Goal: Transaction & Acquisition: Purchase product/service

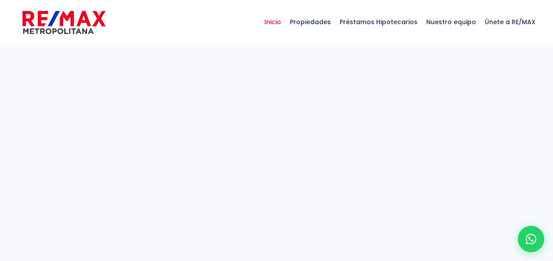
select select
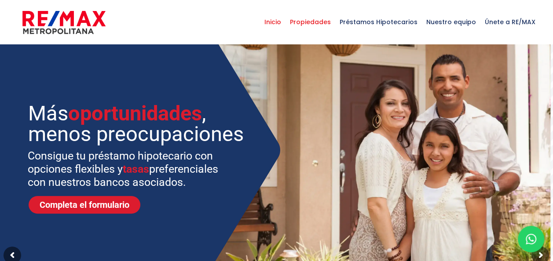
click at [335, 22] on span "Propiedades" at bounding box center [311, 22] width 50 height 26
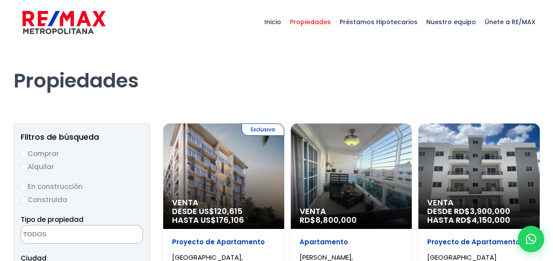
select select
click at [25, 157] on input "Comprar" at bounding box center [24, 154] width 7 height 7
radio input "true"
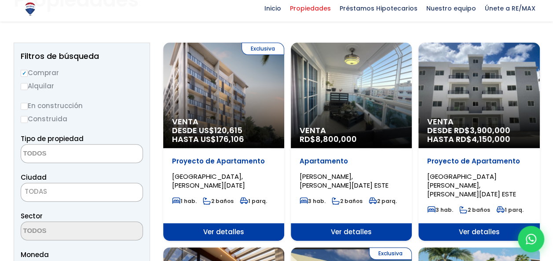
scroll to position [85, 0]
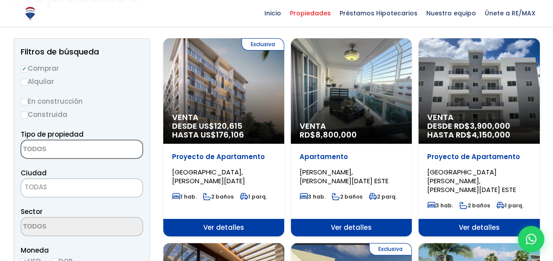
click at [63, 153] on textarea "Search" at bounding box center [63, 149] width 85 height 19
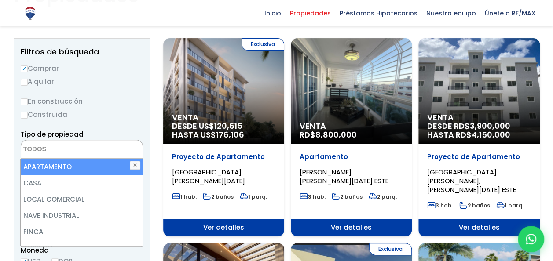
click at [63, 167] on li "APARTAMENTO" at bounding box center [82, 167] width 122 height 16
select select "apartment"
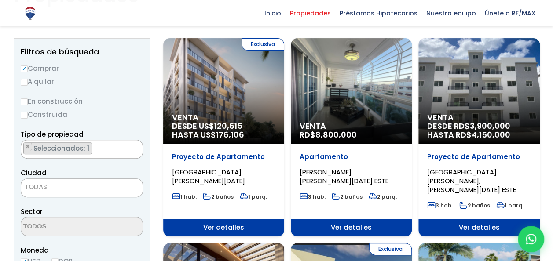
click at [116, 136] on div "Tipo de propiedad APARTAMENTO CASA LOCAL COMERCIAL NAVE INDUSTRIAL FINCA TERREN…" at bounding box center [82, 144] width 122 height 30
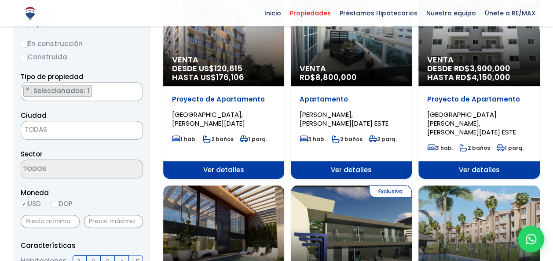
scroll to position [153, 0]
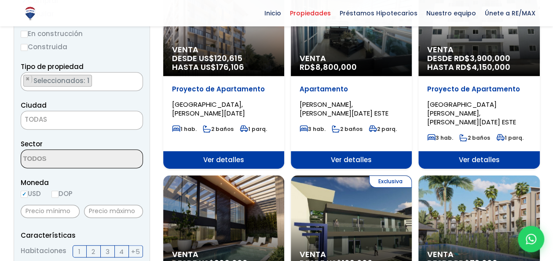
click at [55, 195] on input "DOP" at bounding box center [54, 194] width 7 height 7
radio input "true"
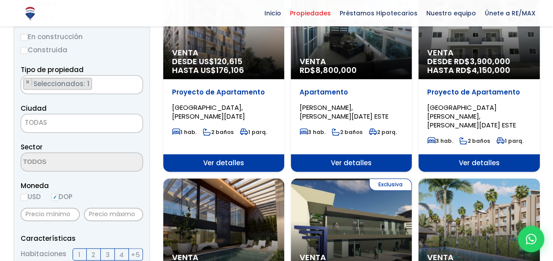
scroll to position [148, 0]
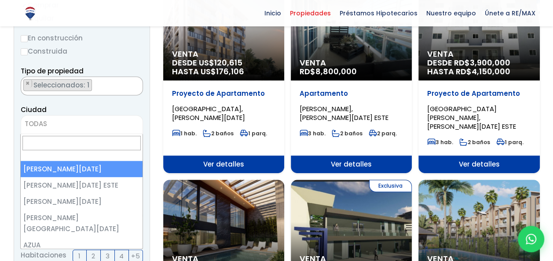
click at [70, 124] on span "TODAS" at bounding box center [81, 124] width 121 height 12
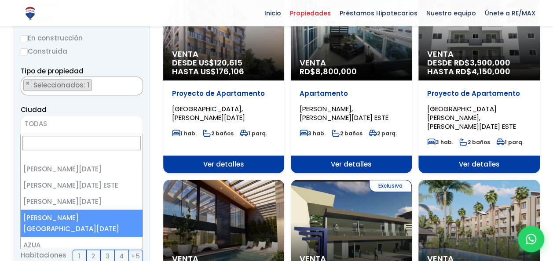
select select "150"
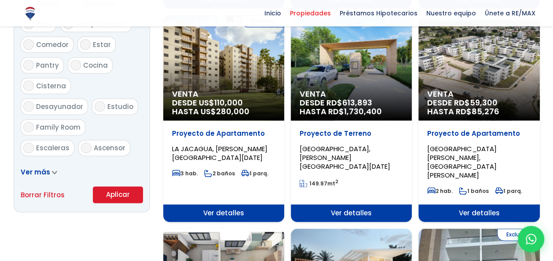
scroll to position [510, 0]
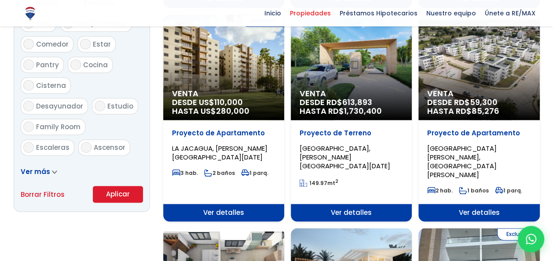
click at [110, 195] on button "Aplicar" at bounding box center [118, 194] width 50 height 17
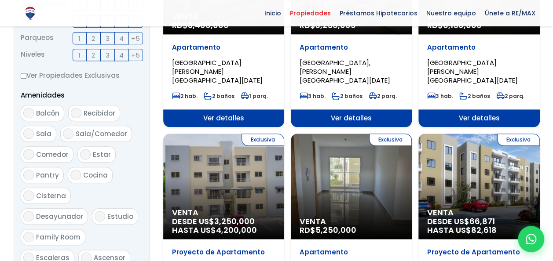
scroll to position [317, 0]
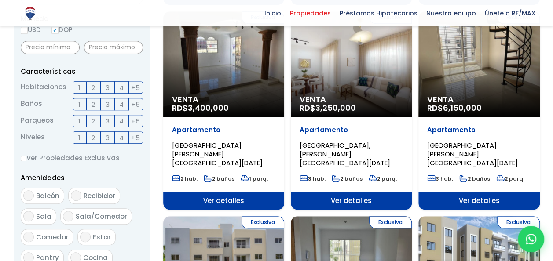
click at [90, 88] on label "2" at bounding box center [94, 87] width 14 height 12
click at [0, 0] on input "2" at bounding box center [0, 0] width 0 height 0
click at [95, 103] on span "2" at bounding box center [94, 104] width 4 height 11
click at [0, 0] on input "2" at bounding box center [0, 0] width 0 height 0
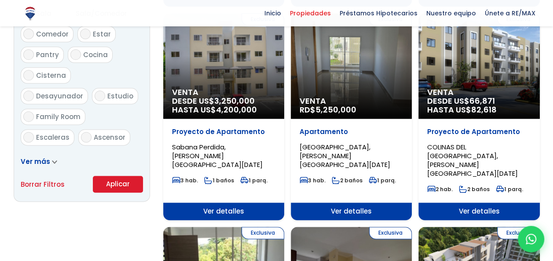
scroll to position [524, 0]
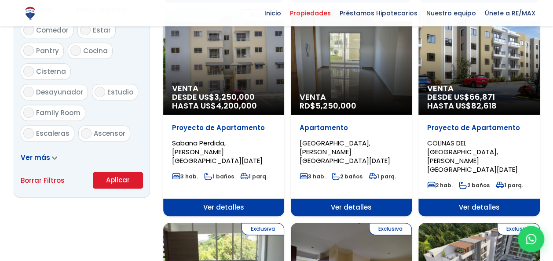
click at [131, 182] on button "Aplicar" at bounding box center [118, 180] width 50 height 17
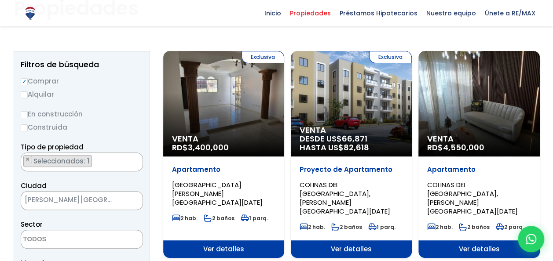
scroll to position [73, 0]
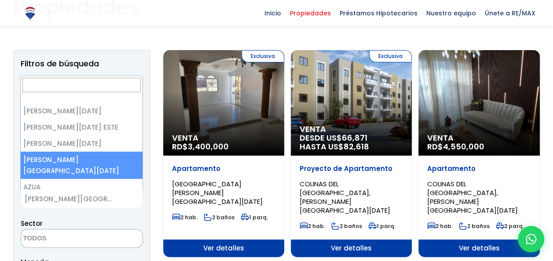
click at [67, 205] on span "[PERSON_NAME][GEOGRAPHIC_DATA][DATE]" at bounding box center [70, 199] width 99 height 12
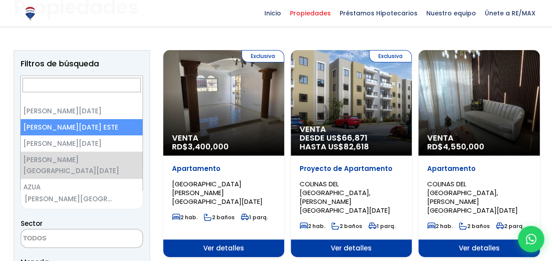
select select "148"
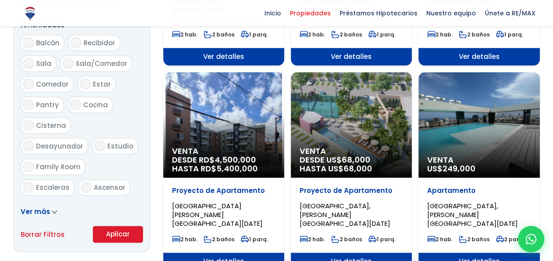
scroll to position [467, 0]
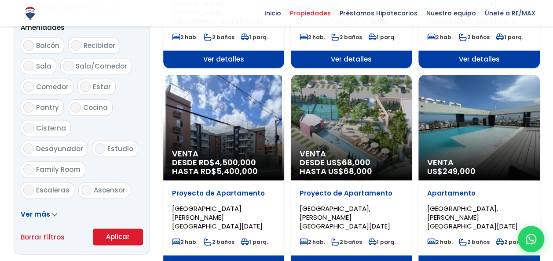
click at [123, 233] on button "Aplicar" at bounding box center [118, 237] width 50 height 17
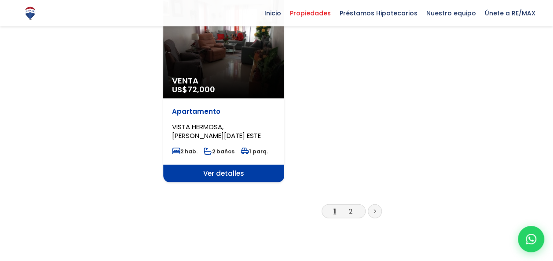
scroll to position [1127, 0]
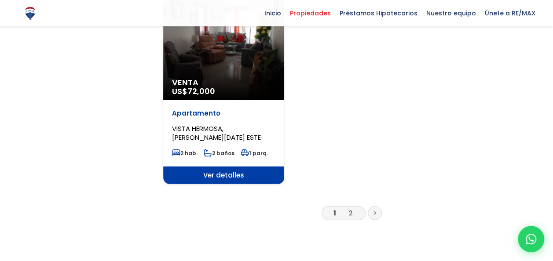
click at [349, 209] on link "2" at bounding box center [351, 213] width 4 height 9
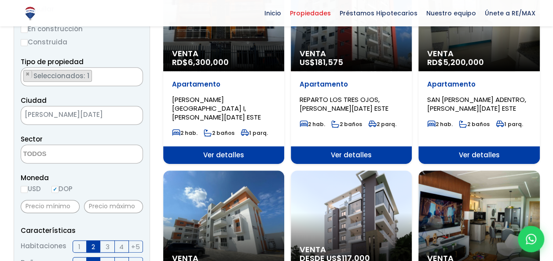
scroll to position [164, 0]
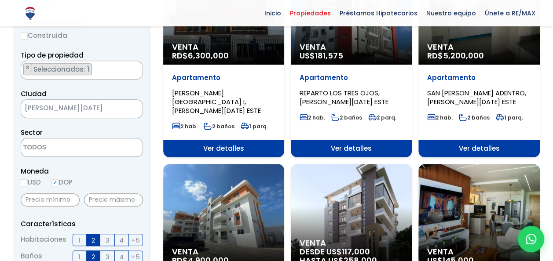
click at [103, 108] on span "[PERSON_NAME][DATE]" at bounding box center [70, 108] width 99 height 12
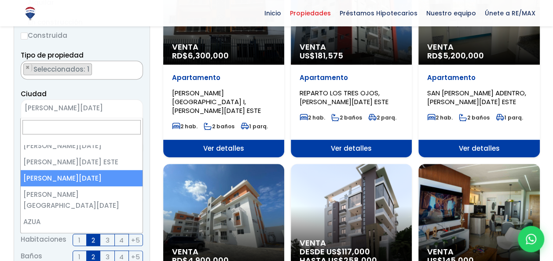
scroll to position [4, 0]
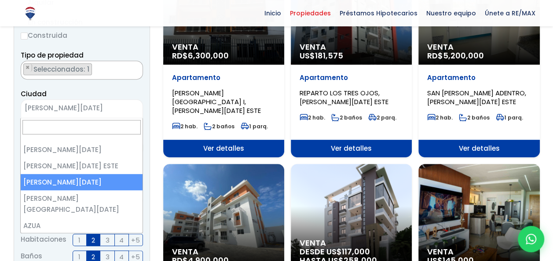
select select "1"
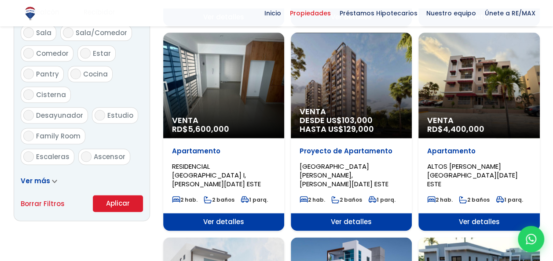
scroll to position [507, 0]
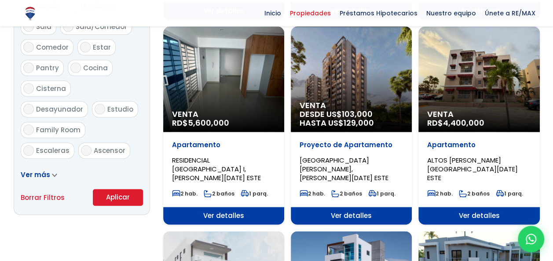
click at [121, 196] on button "Aplicar" at bounding box center [118, 197] width 50 height 17
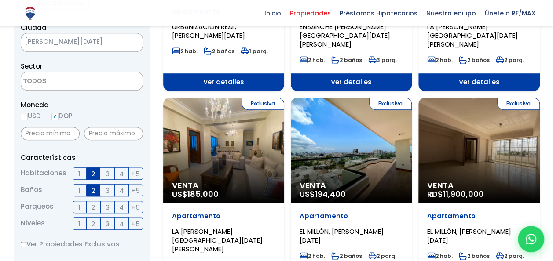
scroll to position [215, 0]
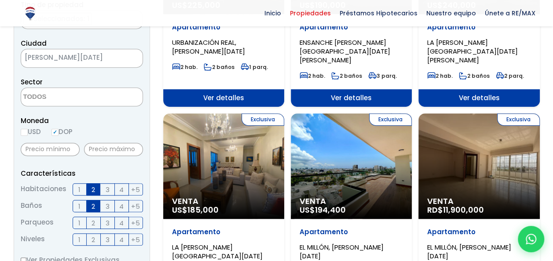
click at [97, 55] on span "[PERSON_NAME][DATE]" at bounding box center [70, 57] width 99 height 12
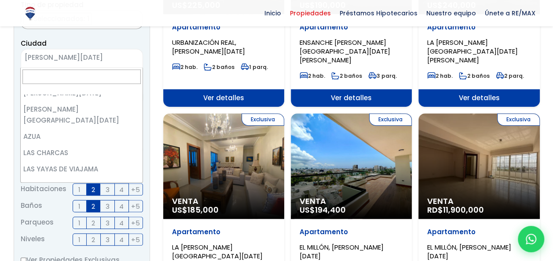
scroll to position [0, 0]
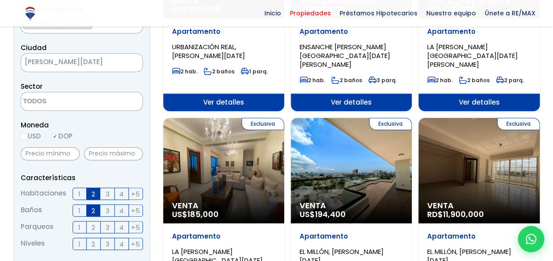
click at [75, 194] on label "1" at bounding box center [80, 194] width 14 height 12
click at [0, 0] on input "1" at bounding box center [0, 0] width 0 height 0
click at [79, 210] on span "1" at bounding box center [79, 211] width 2 height 11
click at [0, 0] on input "1" at bounding box center [0, 0] width 0 height 0
click at [93, 212] on span "2" at bounding box center [94, 211] width 4 height 11
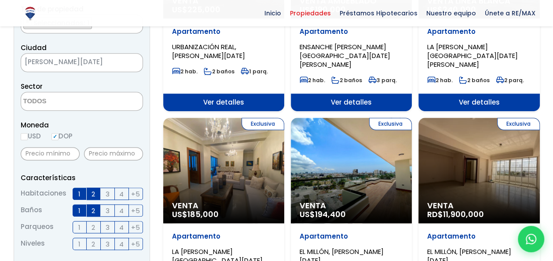
click at [0, 0] on input "2" at bounding box center [0, 0] width 0 height 0
click at [93, 194] on span "2" at bounding box center [94, 194] width 4 height 11
click at [0, 0] on input "2" at bounding box center [0, 0] width 0 height 0
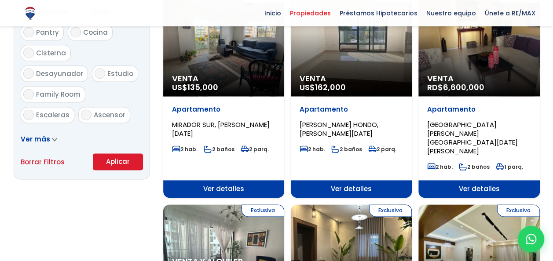
scroll to position [550, 0]
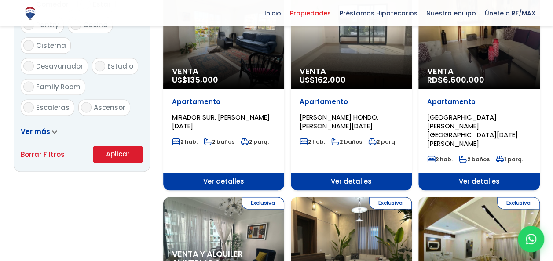
click at [118, 155] on button "Aplicar" at bounding box center [118, 154] width 50 height 17
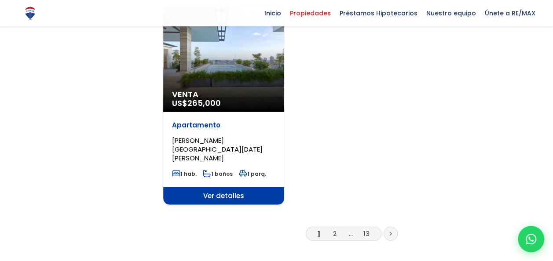
scroll to position [1146, 0]
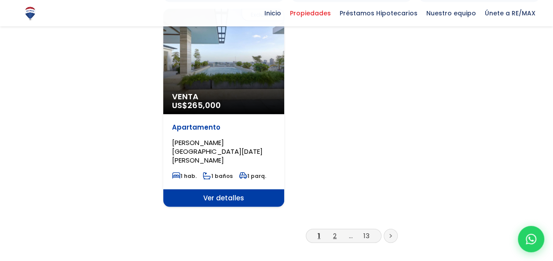
click at [334, 231] on link "2" at bounding box center [335, 235] width 4 height 9
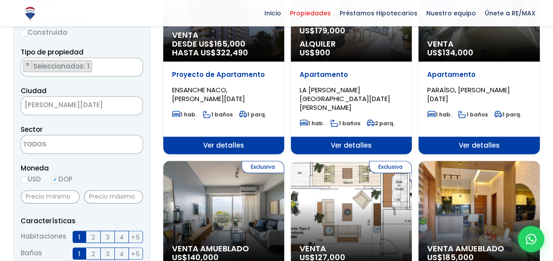
scroll to position [175, 0]
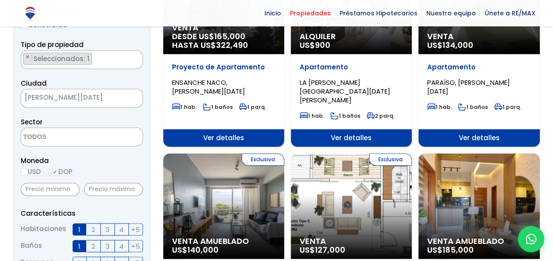
click label "1"
click input "1"
click label "1"
click input "1"
click input "text"
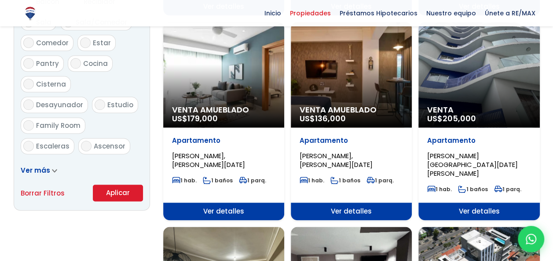
scroll to position [512, 0]
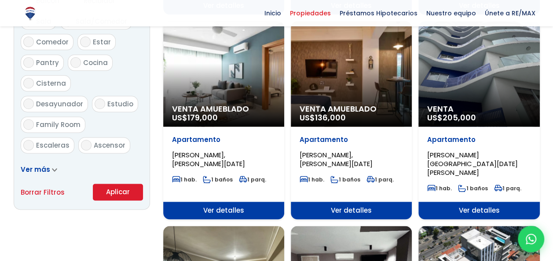
type input "6,000,000"
click button "Aplicar"
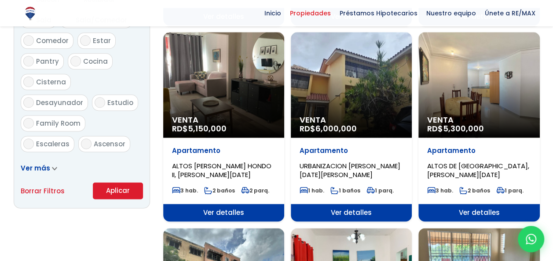
scroll to position [513, 0]
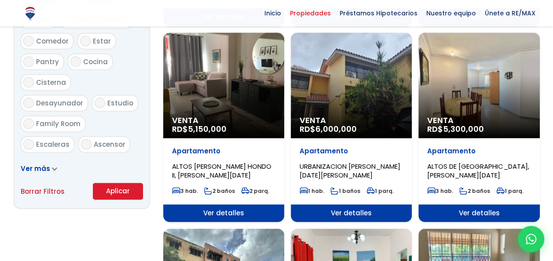
click at [208, 215] on span "Ver detalles" at bounding box center [223, 214] width 121 height 18
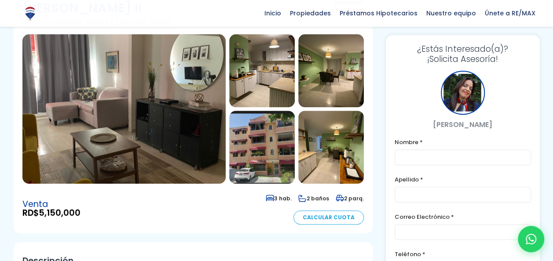
scroll to position [88, 0]
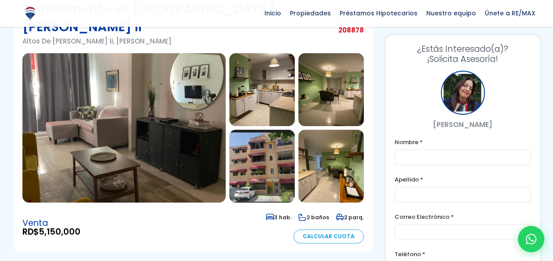
click at [170, 96] on img at bounding box center [123, 128] width 203 height 150
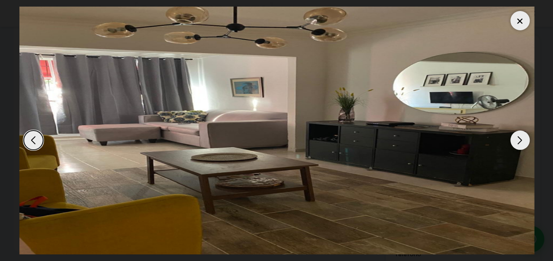
click at [521, 147] on div "Next slide" at bounding box center [519, 140] width 19 height 19
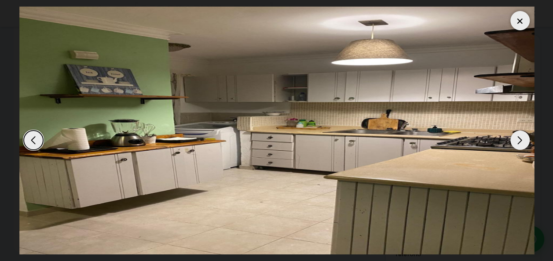
click at [521, 147] on div "Next slide" at bounding box center [519, 140] width 19 height 19
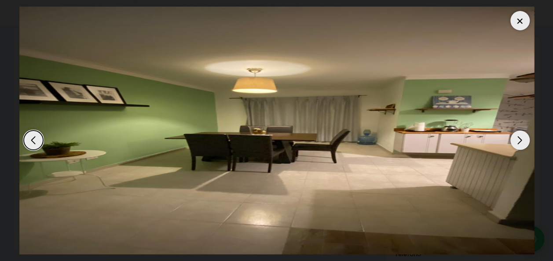
click at [521, 147] on div "Next slide" at bounding box center [519, 140] width 19 height 19
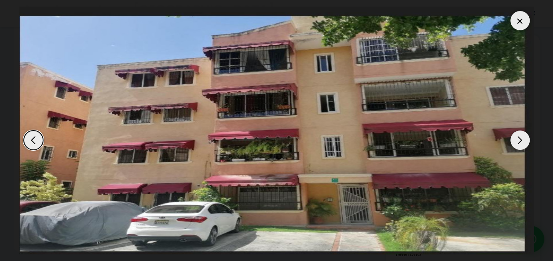
click at [521, 147] on div "Next slide" at bounding box center [519, 140] width 19 height 19
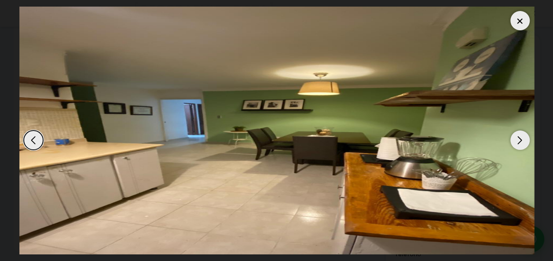
click at [521, 147] on div "Next slide" at bounding box center [519, 140] width 19 height 19
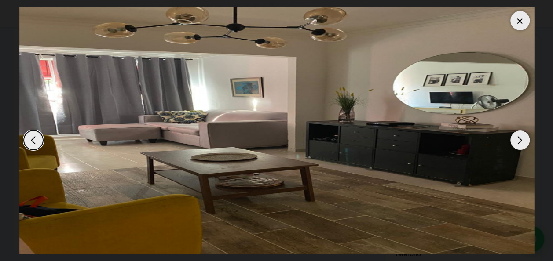
click at [514, 23] on div at bounding box center [519, 20] width 19 height 19
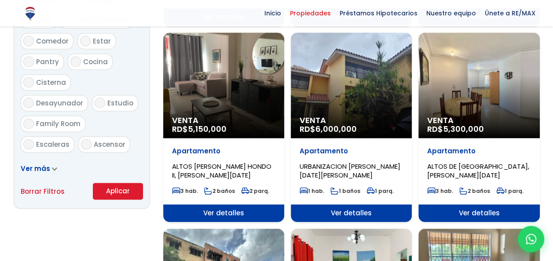
scroll to position [513, 0]
click at [481, 209] on span "Ver detalles" at bounding box center [478, 214] width 121 height 18
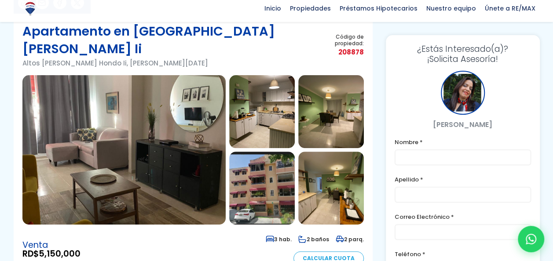
scroll to position [74, 0]
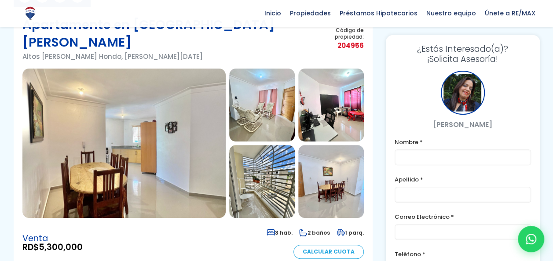
scroll to position [62, 0]
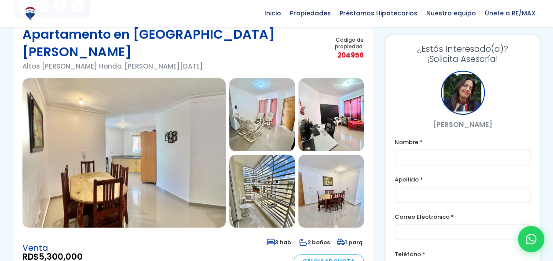
click at [152, 147] on img at bounding box center [123, 153] width 203 height 150
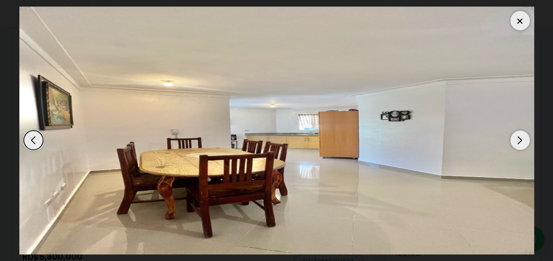
click at [525, 140] on div "Next slide" at bounding box center [519, 140] width 19 height 19
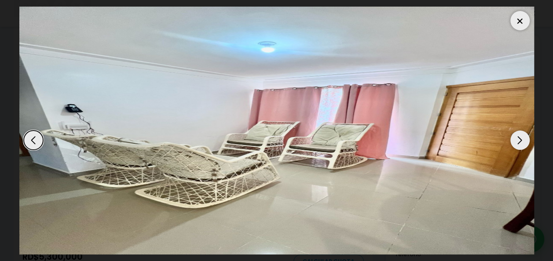
click at [525, 140] on div "Next slide" at bounding box center [519, 140] width 19 height 19
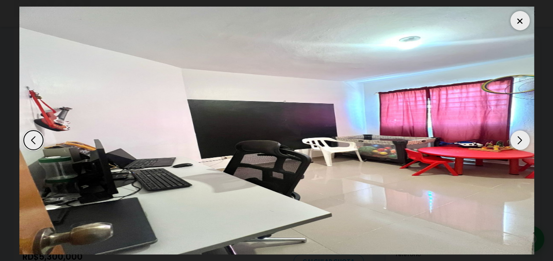
click at [525, 140] on div "Next slide" at bounding box center [519, 140] width 19 height 19
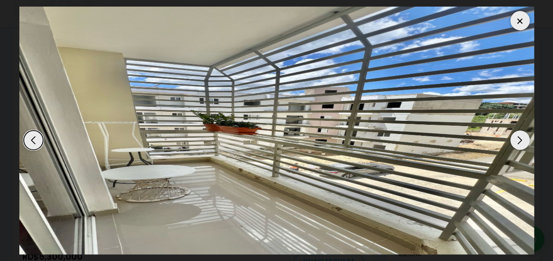
click at [525, 140] on div "Next slide" at bounding box center [519, 140] width 19 height 19
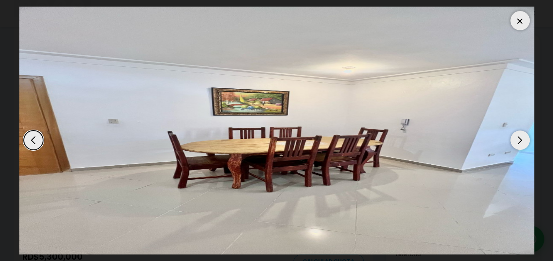
click at [38, 144] on div "Previous slide" at bounding box center [33, 140] width 19 height 19
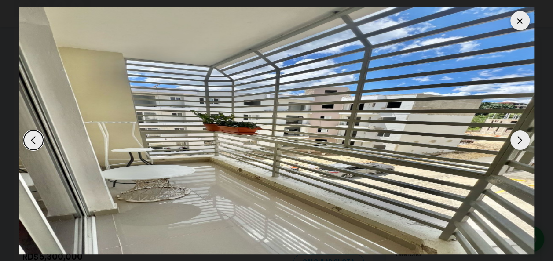
click at [514, 144] on div "Next slide" at bounding box center [519, 140] width 19 height 19
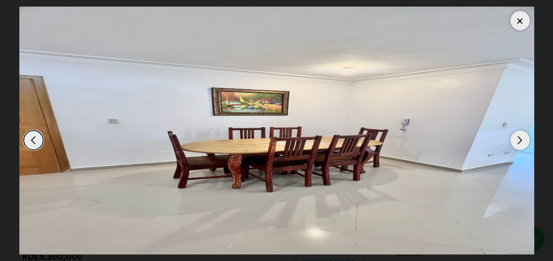
click at [514, 144] on div "Next slide" at bounding box center [519, 140] width 19 height 19
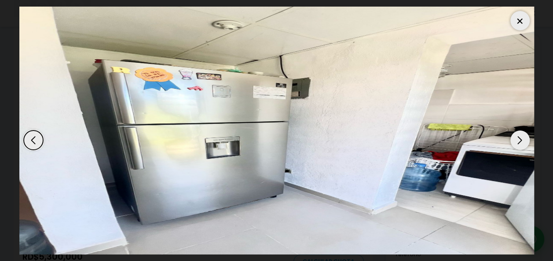
click at [514, 144] on div "Next slide" at bounding box center [519, 140] width 19 height 19
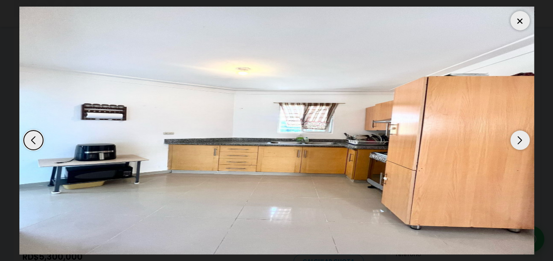
click at [514, 144] on div "Next slide" at bounding box center [519, 140] width 19 height 19
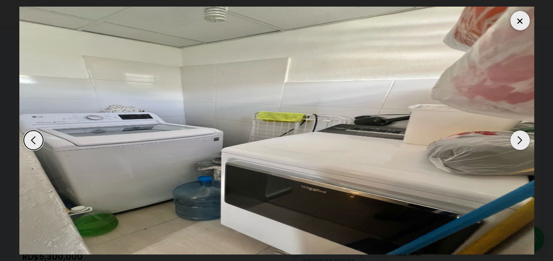
click at [511, 23] on div at bounding box center [519, 20] width 19 height 19
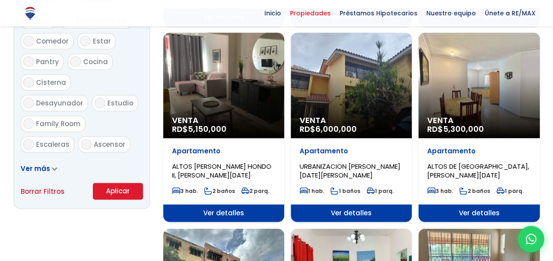
scroll to position [513, 0]
click at [466, 217] on span "Ver detalles" at bounding box center [478, 214] width 121 height 18
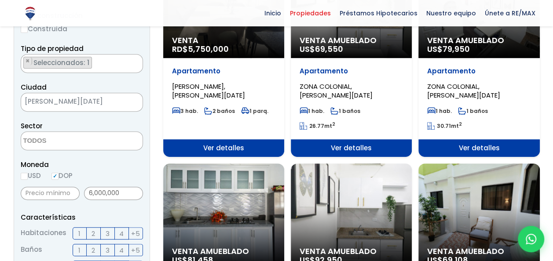
scroll to position [169, 0]
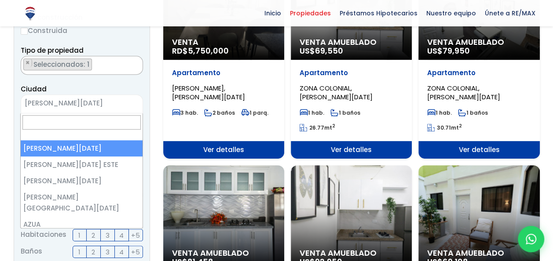
click at [108, 102] on span "SANTO DOMINGO DE GUZMÁN" at bounding box center [70, 103] width 99 height 12
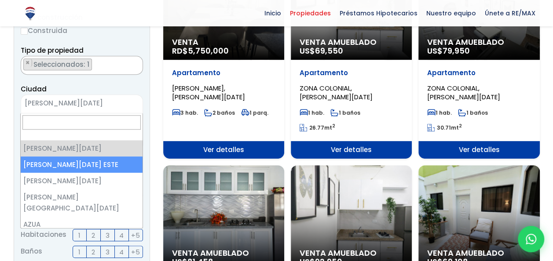
select select "148"
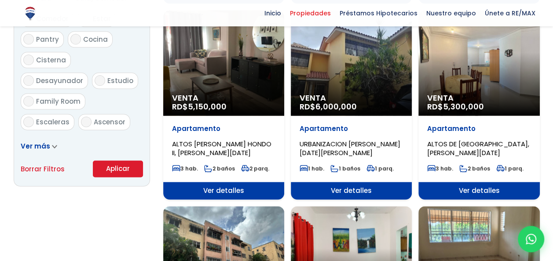
scroll to position [536, 0]
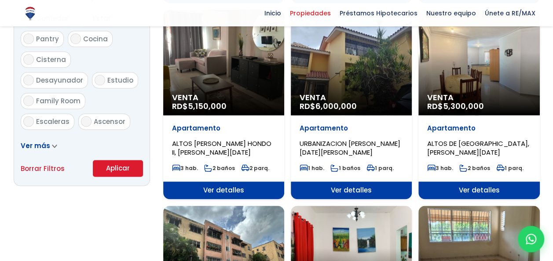
click at [116, 169] on button "Aplicar" at bounding box center [118, 168] width 50 height 17
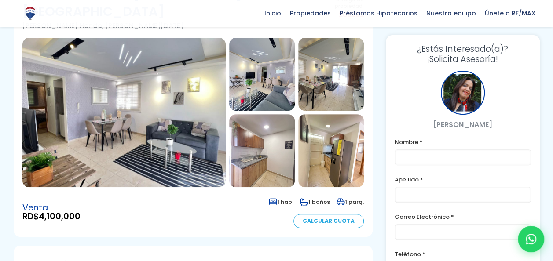
scroll to position [102, 0]
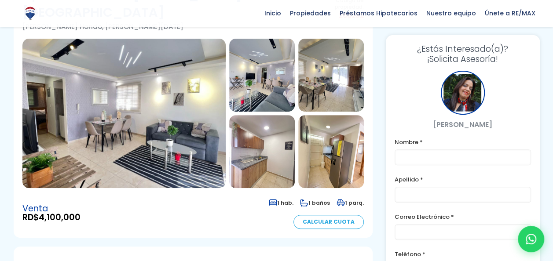
click at [185, 104] on img at bounding box center [123, 114] width 203 height 150
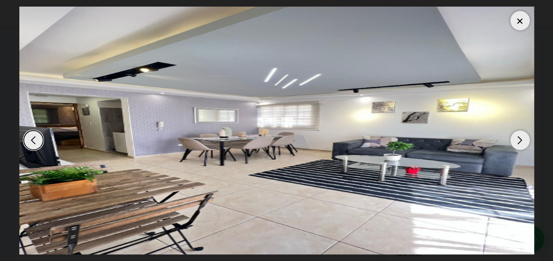
click at [524, 145] on div "Next slide" at bounding box center [519, 140] width 19 height 19
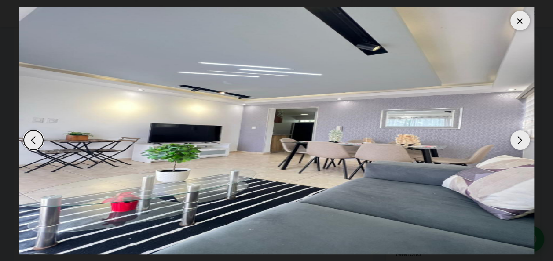
click at [524, 145] on div "Next slide" at bounding box center [519, 140] width 19 height 19
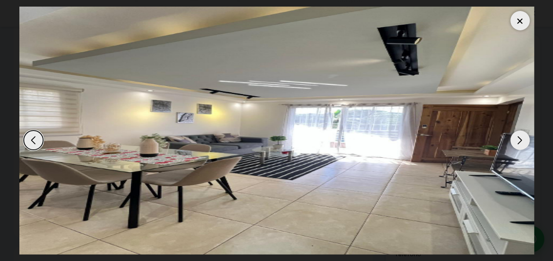
click at [524, 145] on div "Next slide" at bounding box center [519, 140] width 19 height 19
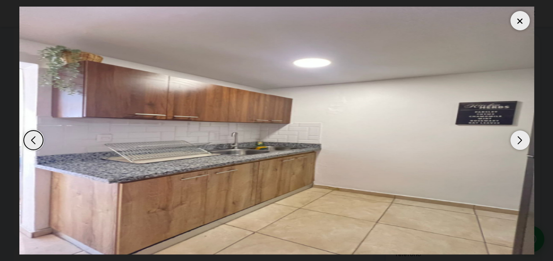
click at [524, 145] on div "Next slide" at bounding box center [519, 140] width 19 height 19
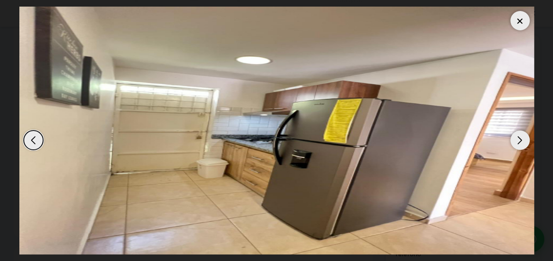
click at [524, 145] on div "Next slide" at bounding box center [519, 140] width 19 height 19
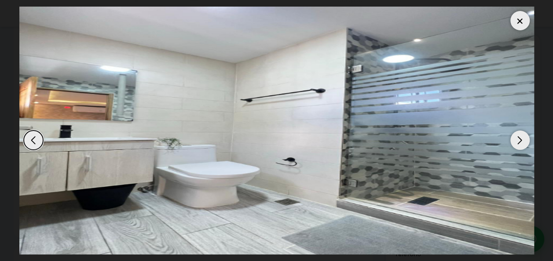
click at [524, 145] on div "Next slide" at bounding box center [519, 140] width 19 height 19
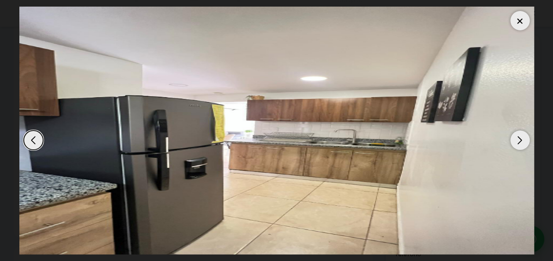
click at [524, 145] on div "Next slide" at bounding box center [519, 140] width 19 height 19
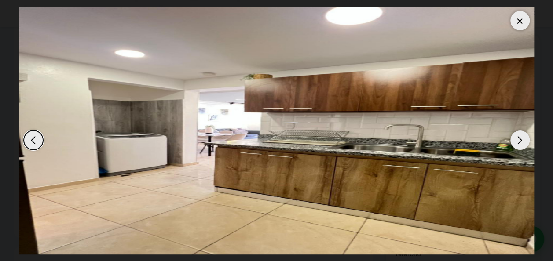
click at [520, 26] on div at bounding box center [519, 20] width 19 height 19
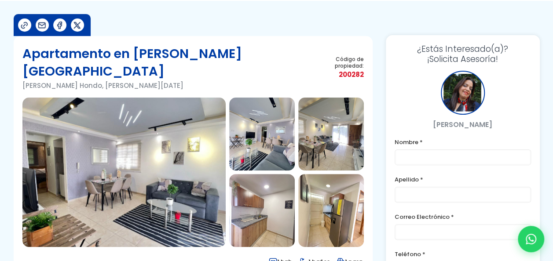
scroll to position [42, 0]
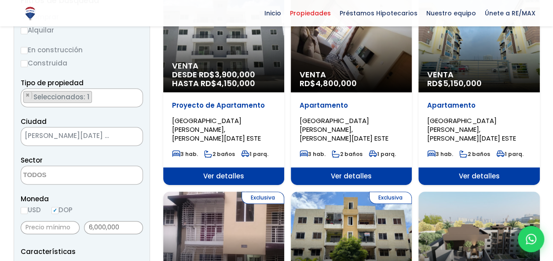
scroll to position [78, 0]
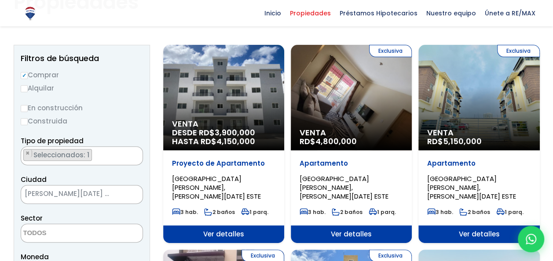
click at [96, 199] on span "[PERSON_NAME][DATE] ESTE" at bounding box center [70, 194] width 99 height 12
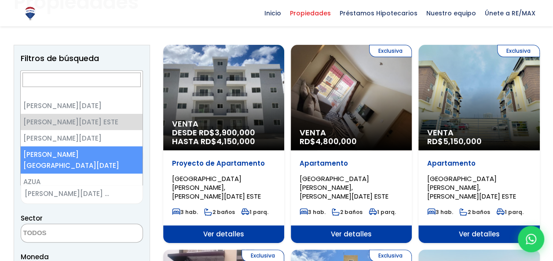
select select "150"
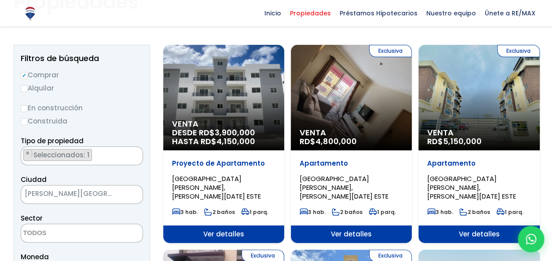
click at [27, 123] on input "Construida" at bounding box center [24, 121] width 7 height 7
radio input "true"
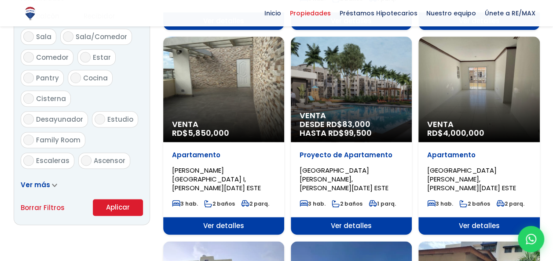
scroll to position [503, 0]
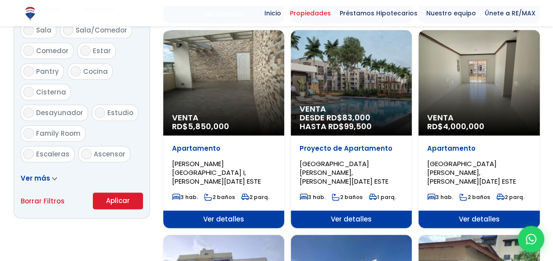
click at [116, 209] on button "Aplicar" at bounding box center [118, 201] width 50 height 17
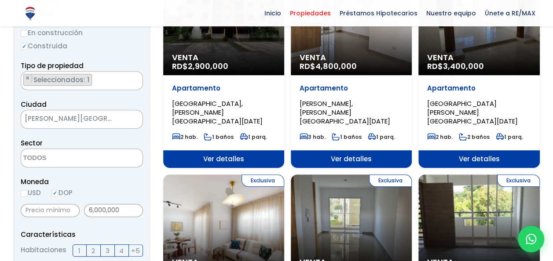
scroll to position [141, 0]
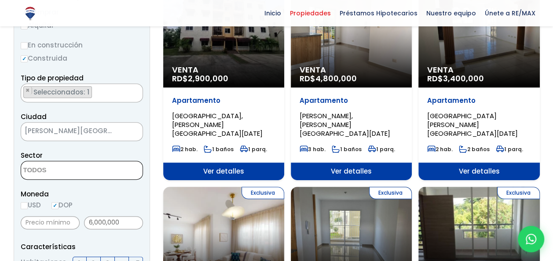
click at [75, 172] on textarea "Search" at bounding box center [63, 171] width 85 height 19
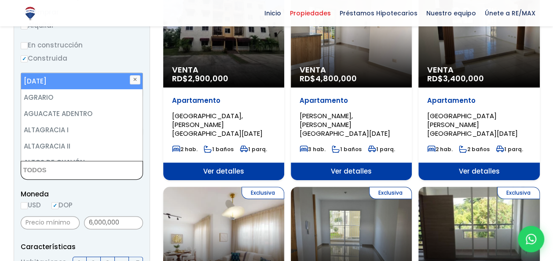
click at [75, 172] on textarea "Search" at bounding box center [63, 171] width 85 height 19
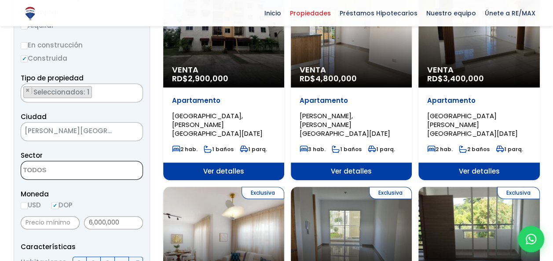
click at [105, 132] on span "[PERSON_NAME][GEOGRAPHIC_DATA][DATE]" at bounding box center [70, 131] width 99 height 12
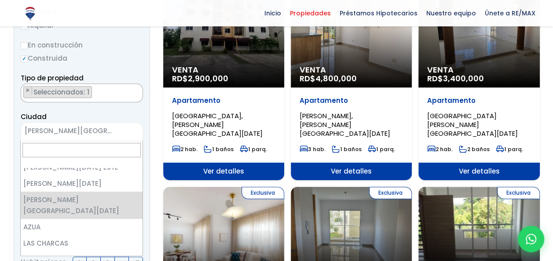
scroll to position [0, 0]
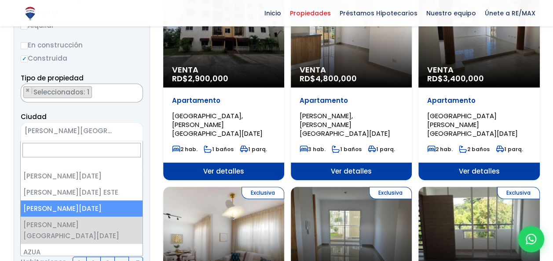
select select "149"
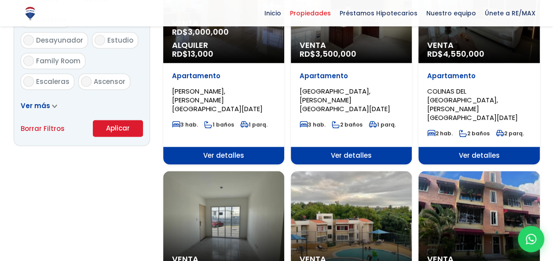
scroll to position [577, 0]
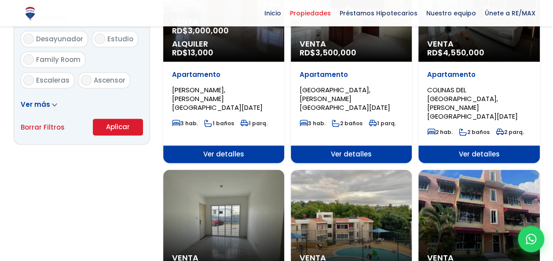
click at [123, 121] on button "Aplicar" at bounding box center [118, 127] width 50 height 17
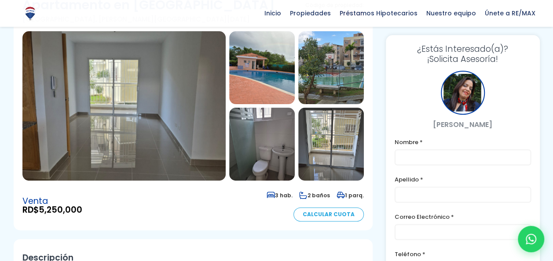
scroll to position [90, 0]
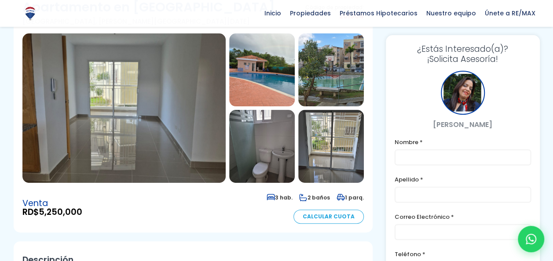
click at [173, 137] on img at bounding box center [123, 108] width 203 height 150
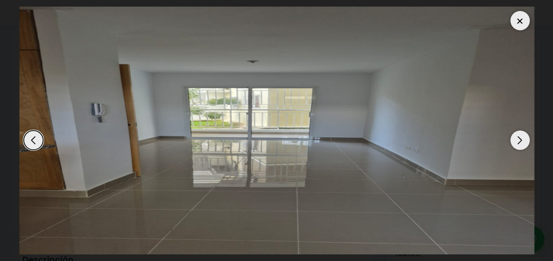
click at [517, 137] on div "Next slide" at bounding box center [519, 140] width 19 height 19
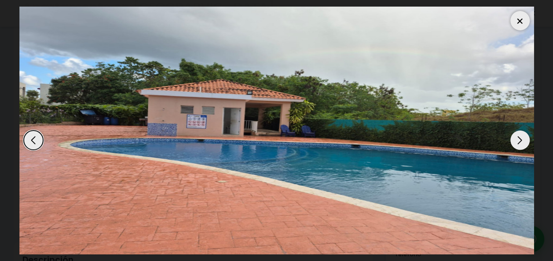
click at [518, 137] on div "Next slide" at bounding box center [519, 140] width 19 height 19
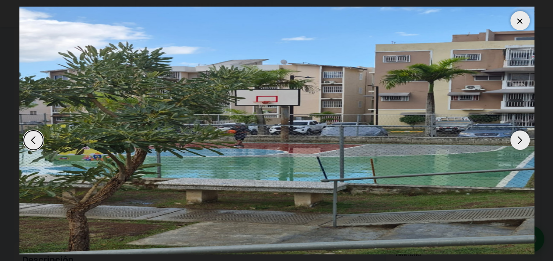
click at [515, 134] on div "Next slide" at bounding box center [519, 140] width 19 height 19
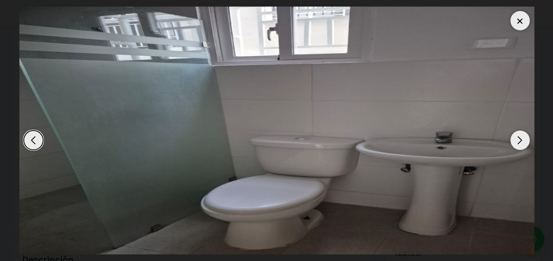
click at [518, 131] on div "Next slide" at bounding box center [519, 140] width 19 height 19
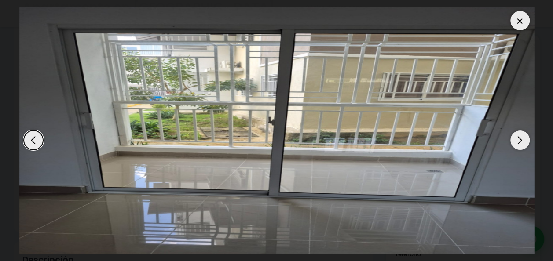
click at [517, 133] on div "Next slide" at bounding box center [519, 140] width 19 height 19
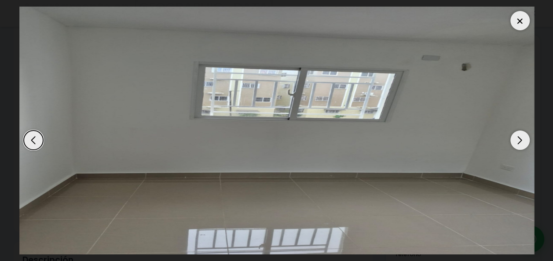
click at [518, 134] on div "Next slide" at bounding box center [519, 140] width 19 height 19
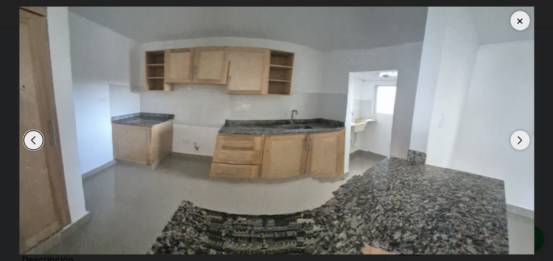
click at [518, 136] on div "Next slide" at bounding box center [519, 140] width 19 height 19
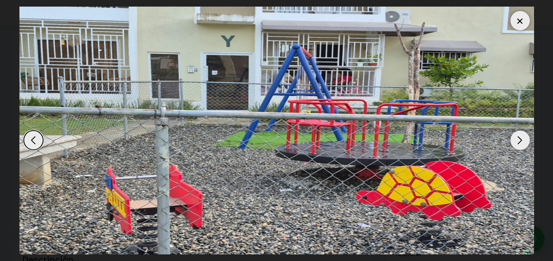
click at [517, 141] on div "Next slide" at bounding box center [519, 140] width 19 height 19
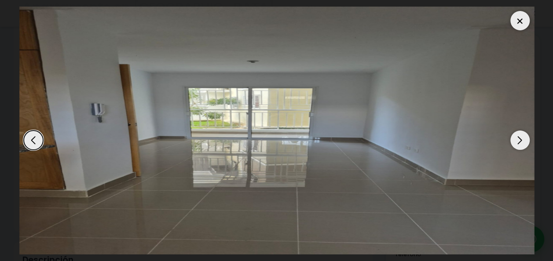
click at [519, 19] on div at bounding box center [519, 20] width 19 height 19
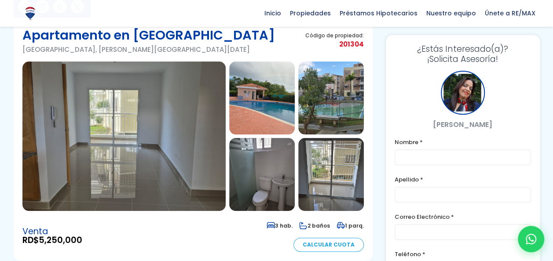
scroll to position [61, 0]
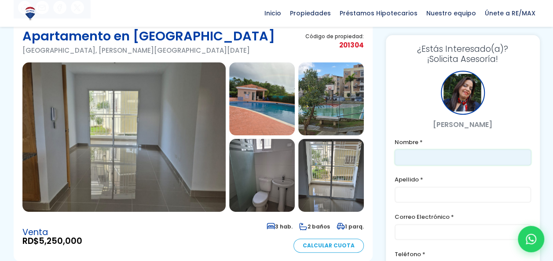
click at [407, 161] on input "text" at bounding box center [463, 158] width 136 height 16
type input "Cruz"
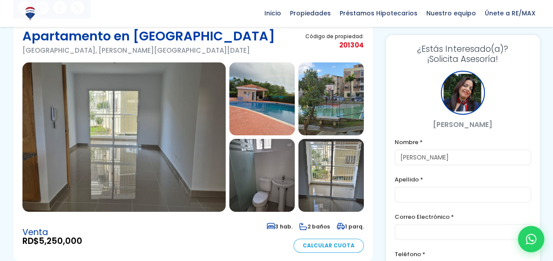
type input "Paredes"
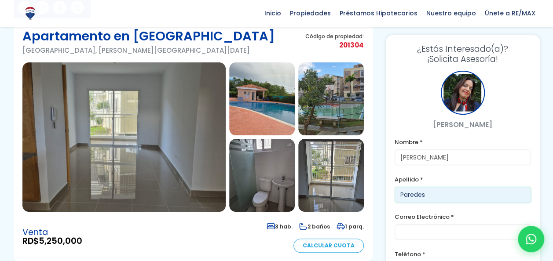
type input "cruzeleny@hotmail.com"
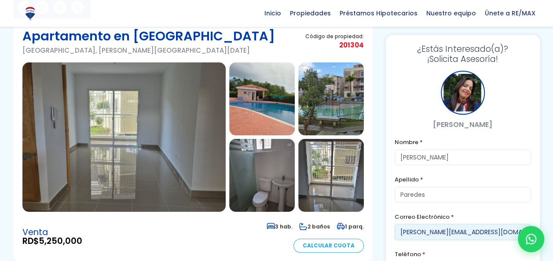
type input "7038194589"
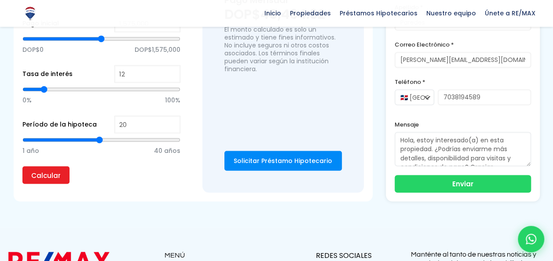
scroll to position [670, 0]
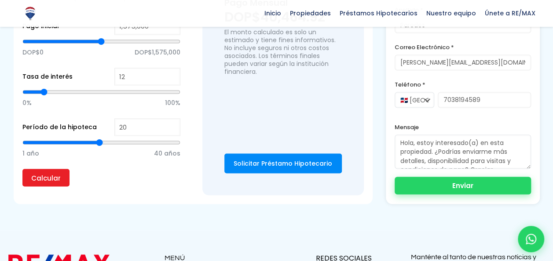
click at [462, 190] on button "Enviar" at bounding box center [463, 186] width 136 height 18
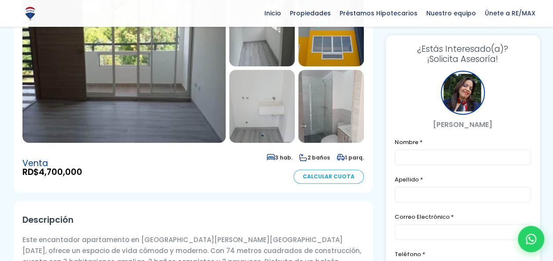
scroll to position [128, 0]
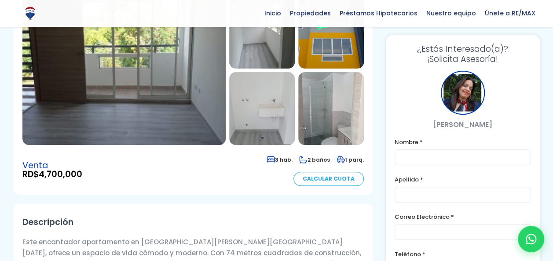
click at [198, 98] on img at bounding box center [123, 71] width 203 height 150
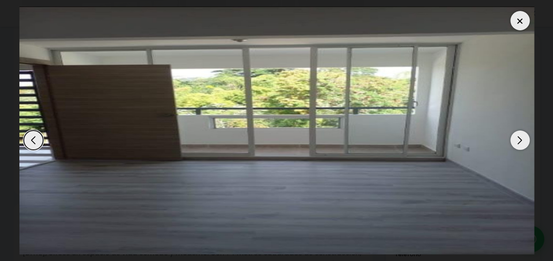
click at [519, 136] on div "Next slide" at bounding box center [519, 140] width 19 height 19
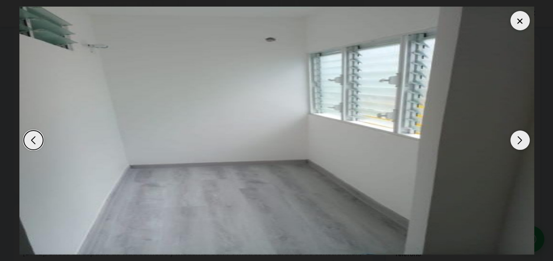
click at [518, 137] on div "Next slide" at bounding box center [519, 140] width 19 height 19
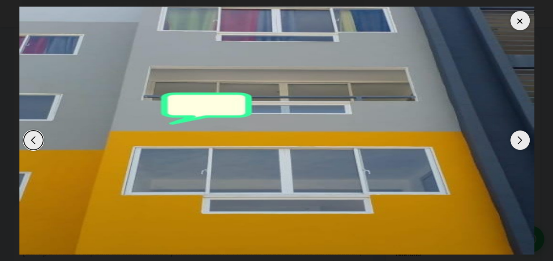
click at [518, 137] on div "Next slide" at bounding box center [519, 140] width 19 height 19
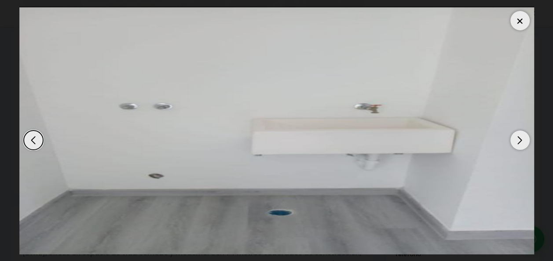
click at [522, 135] on div "Next slide" at bounding box center [519, 140] width 19 height 19
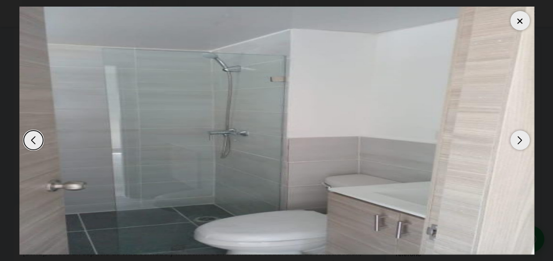
click at [523, 135] on div "Next slide" at bounding box center [519, 140] width 19 height 19
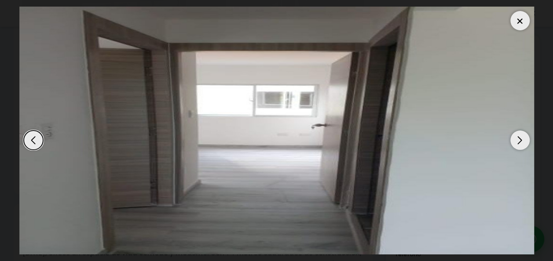
click at [523, 137] on div "Next slide" at bounding box center [519, 140] width 19 height 19
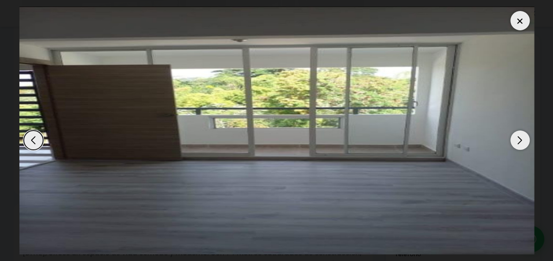
click at [522, 136] on div "Next slide" at bounding box center [519, 140] width 19 height 19
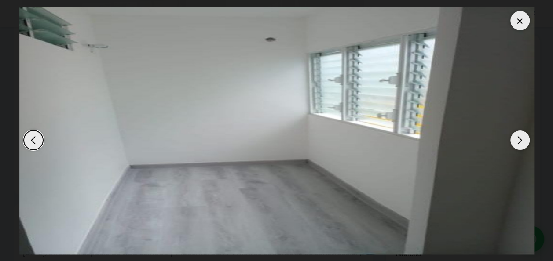
click at [516, 143] on div "Next slide" at bounding box center [519, 140] width 19 height 19
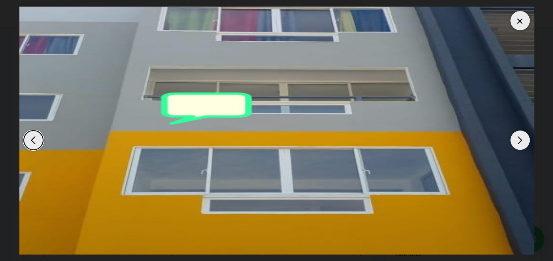
click at [522, 136] on div "Next slide" at bounding box center [519, 140] width 19 height 19
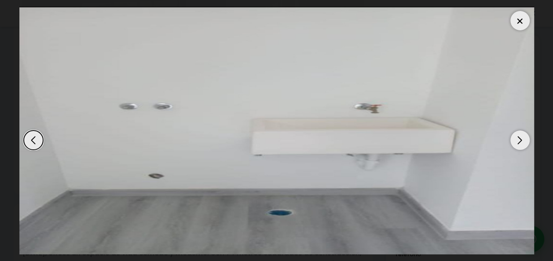
click at [526, 15] on div at bounding box center [519, 20] width 19 height 19
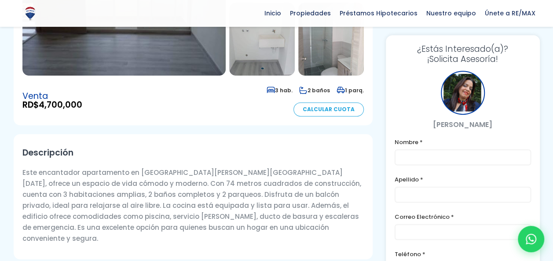
scroll to position [199, 0]
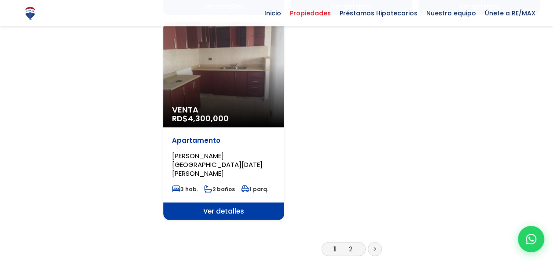
scroll to position [1121, 0]
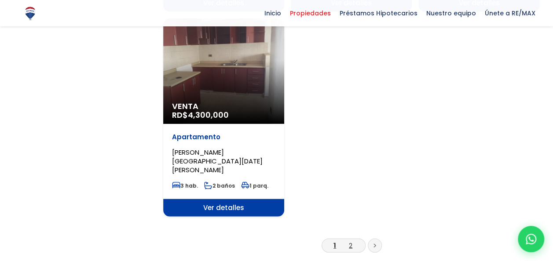
click at [350, 241] on link "2" at bounding box center [351, 245] width 4 height 9
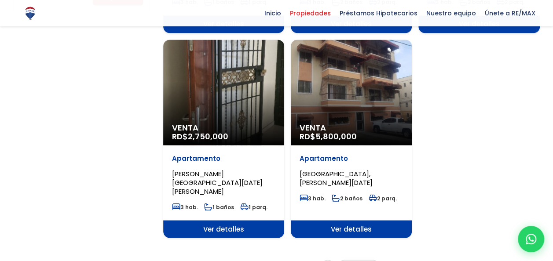
scroll to position [708, 0]
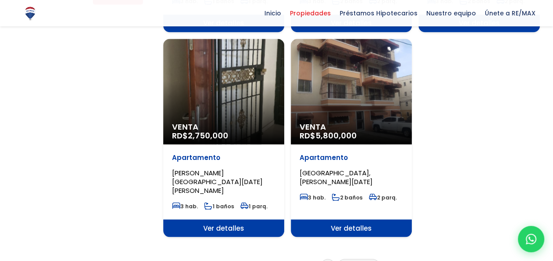
click at [350, 261] on link "1" at bounding box center [351, 265] width 2 height 9
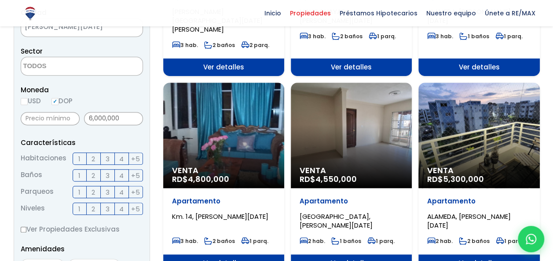
scroll to position [249, 0]
